Goal: Information Seeking & Learning: Learn about a topic

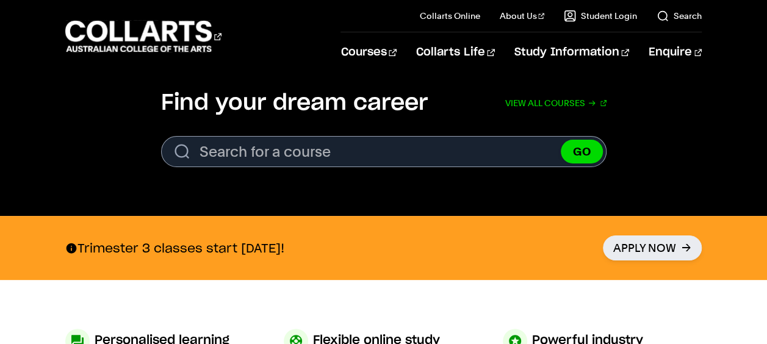
scroll to position [390, 0]
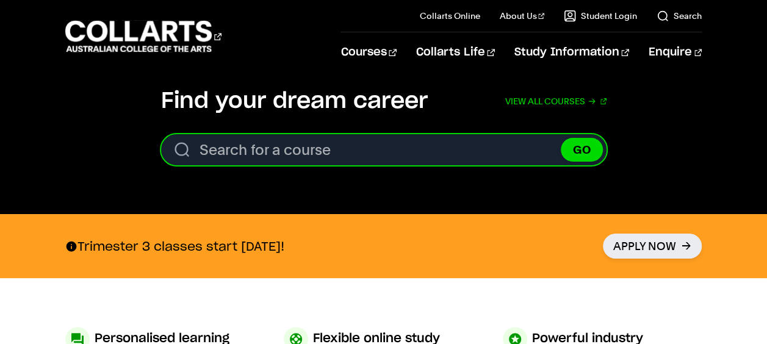
click at [227, 152] on input "Search for a course" at bounding box center [383, 149] width 445 height 31
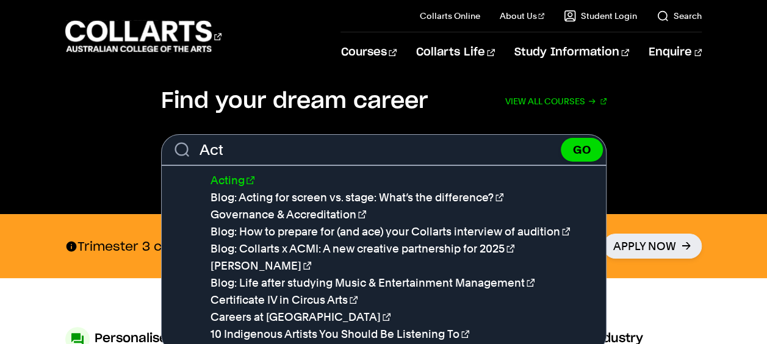
click at [237, 179] on link "Acting" at bounding box center [232, 180] width 44 height 13
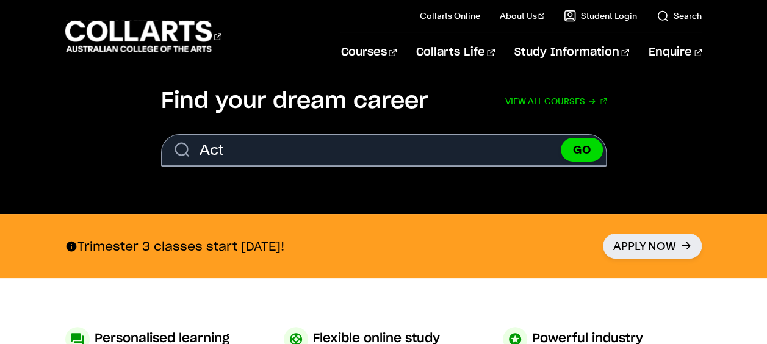
type input "Acting"
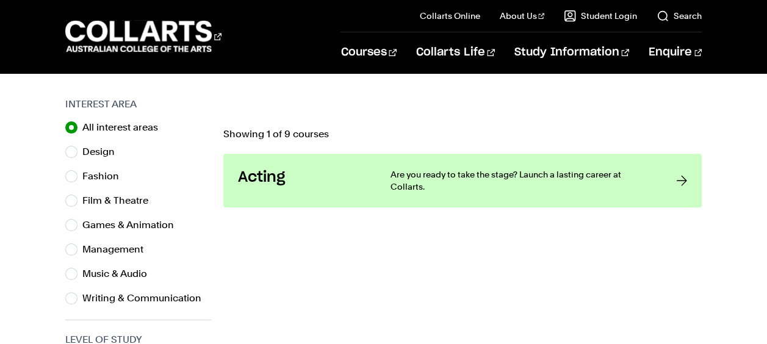
scroll to position [368, 0]
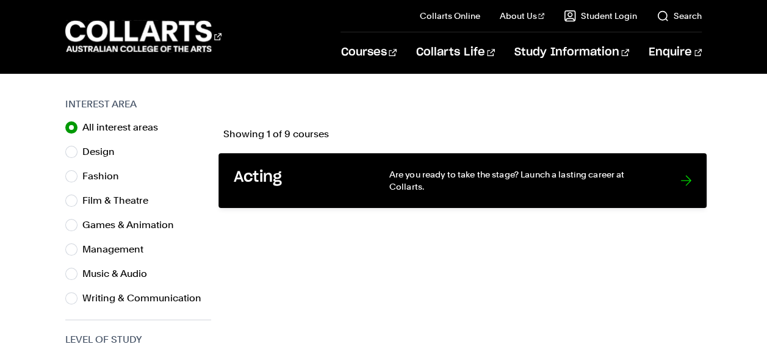
click at [352, 189] on div "Acting" at bounding box center [298, 180] width 130 height 25
click at [686, 185] on div at bounding box center [685, 180] width 11 height 25
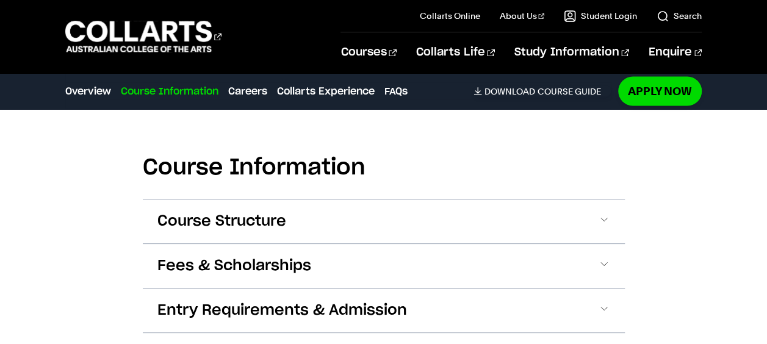
scroll to position [1081, 0]
